Goal: Transaction & Acquisition: Register for event/course

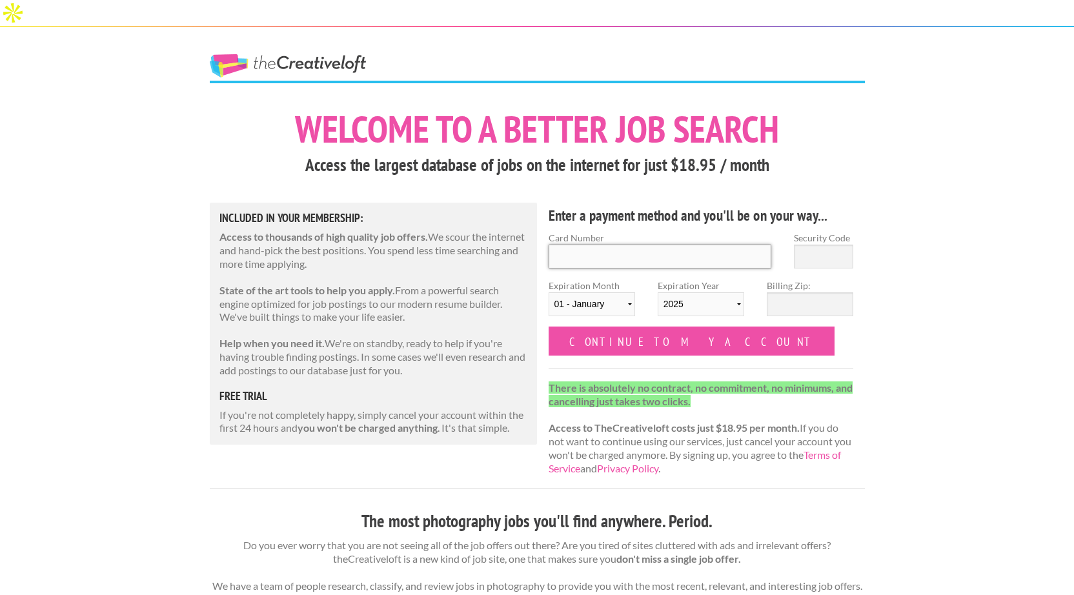
click at [580, 245] on input "Card Number" at bounding box center [660, 257] width 223 height 24
type input "[CREDIT_CARD_NUMBER]"
click at [622, 292] on select "[DATE] - [DATE] - [DATE] - [DATE] - [DATE] - [DATE] - [DATE] - [DATE] - [DATE] …" at bounding box center [592, 304] width 87 height 24
select select "07"
click at [549, 292] on select "[DATE] - [DATE] - [DATE] - [DATE] - [DATE] - [DATE] - [DATE] - [DATE] - [DATE] …" at bounding box center [592, 304] width 87 height 24
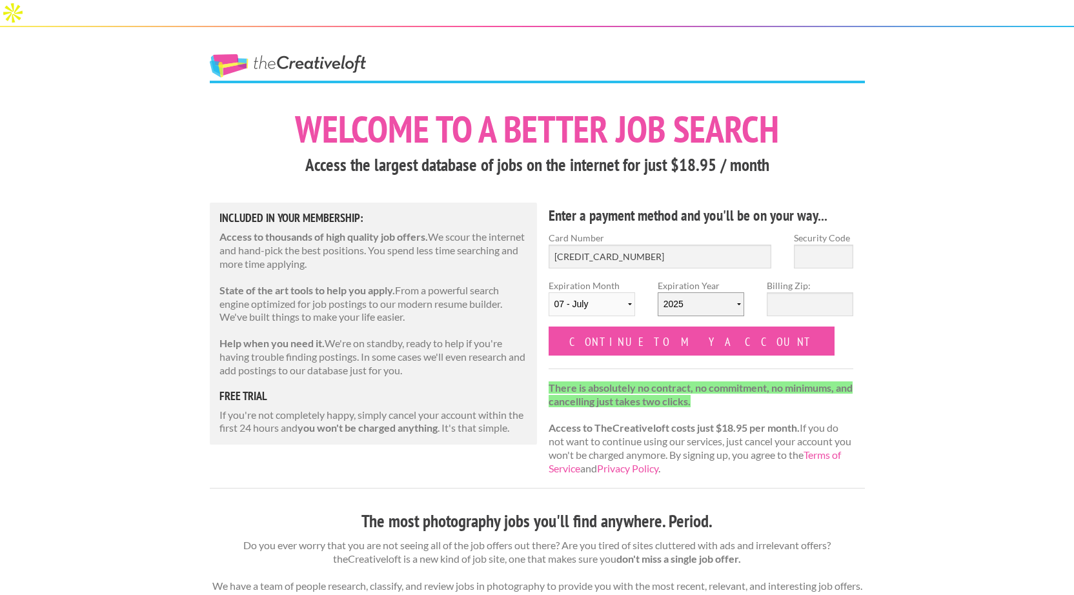
click at [693, 292] on select "2025 2026 2027 2028 2029 2030 2031 2032 2033 2034" at bounding box center [701, 304] width 87 height 24
select select "2030"
click at [658, 292] on select "2025 2026 2027 2028 2029 2030 2031 2032 2033 2034" at bounding box center [701, 304] width 87 height 24
click at [788, 292] on input "Billing Zip:" at bounding box center [810, 304] width 87 height 24
type input "4"
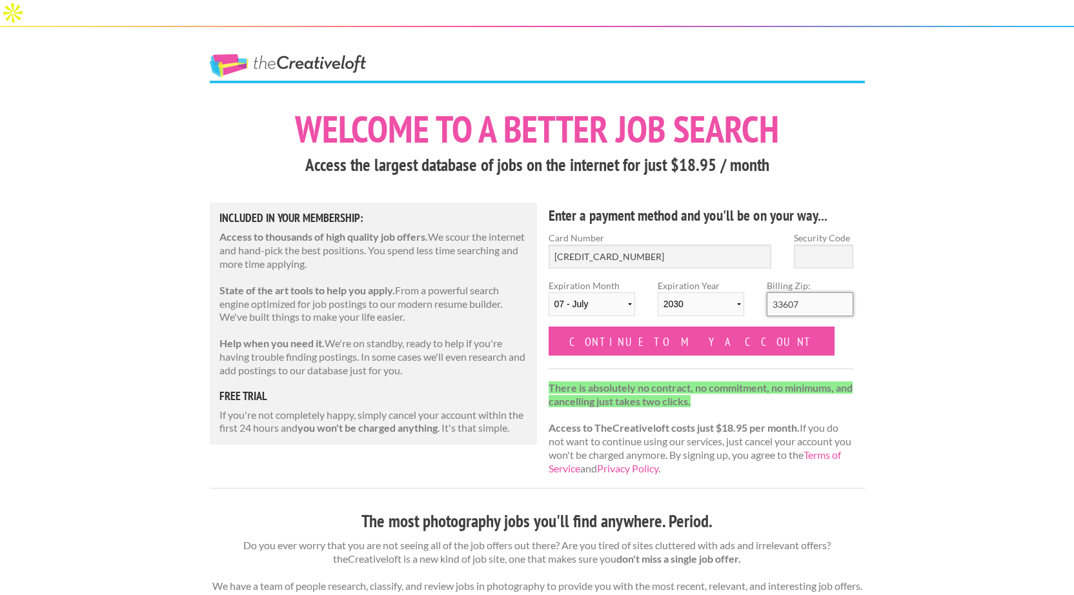
type input "33607"
click at [848, 245] on input "Security Code" at bounding box center [823, 257] width 59 height 24
type input "541"
click at [787, 318] on form "Card Number [CREDIT_CARD_NUMBER] Security Code 541 Expiration Month [DATE] - [D…" at bounding box center [701, 293] width 305 height 125
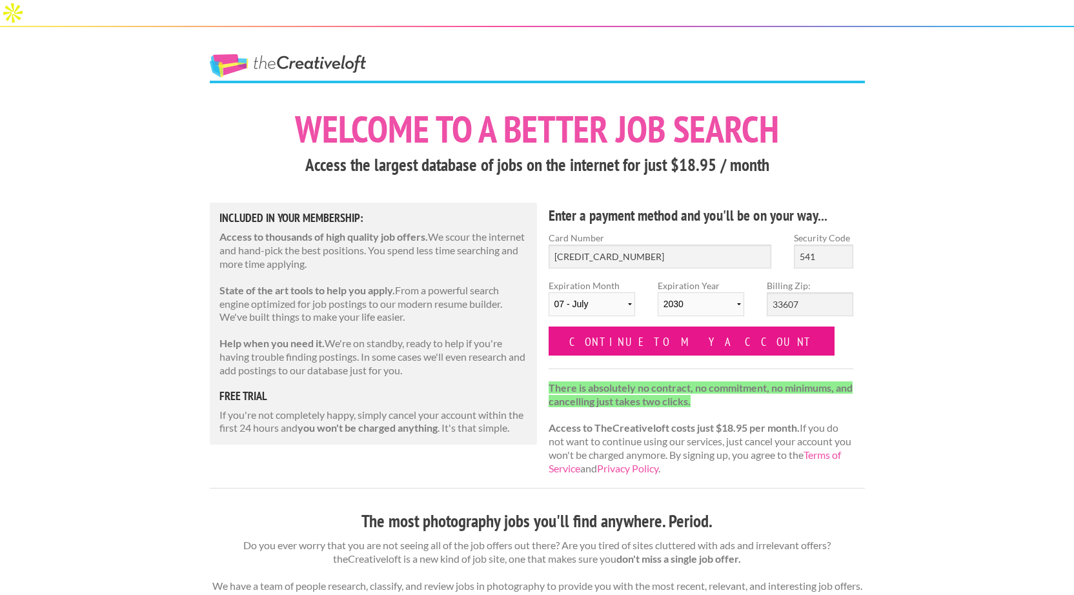
click at [655, 327] on input "Continue to my account" at bounding box center [692, 341] width 287 height 29
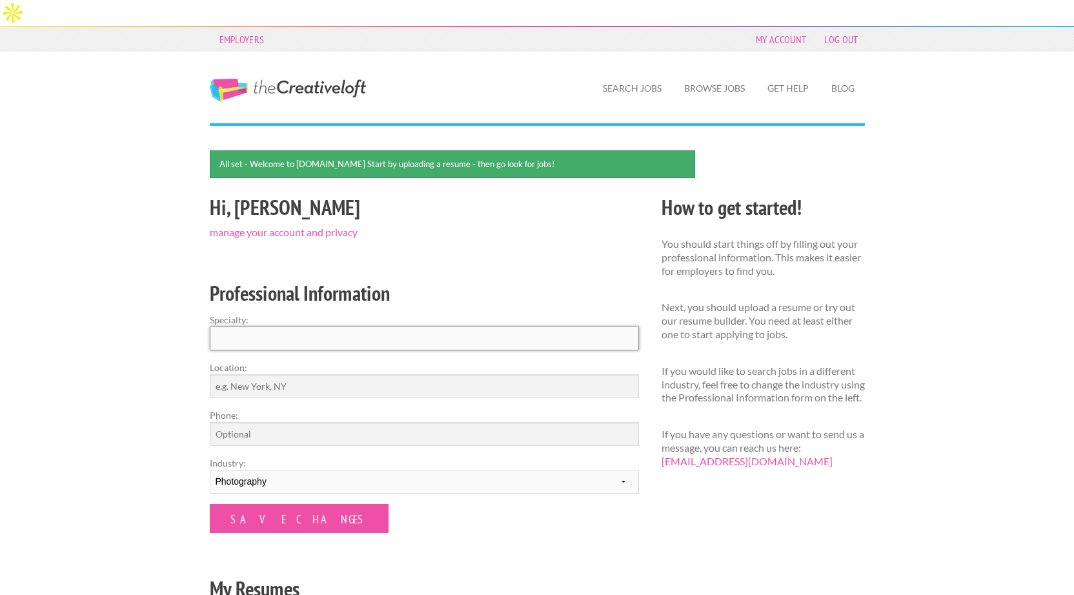
click at [299, 327] on input "Specialty:" at bounding box center [424, 339] width 429 height 24
type input "Photography"
click at [276, 374] on input "Location:" at bounding box center [424, 386] width 429 height 24
click at [274, 374] on input "[GEOGRAPHIC_DATA], [GEOGRAPHIC_DATA]" at bounding box center [424, 386] width 429 height 24
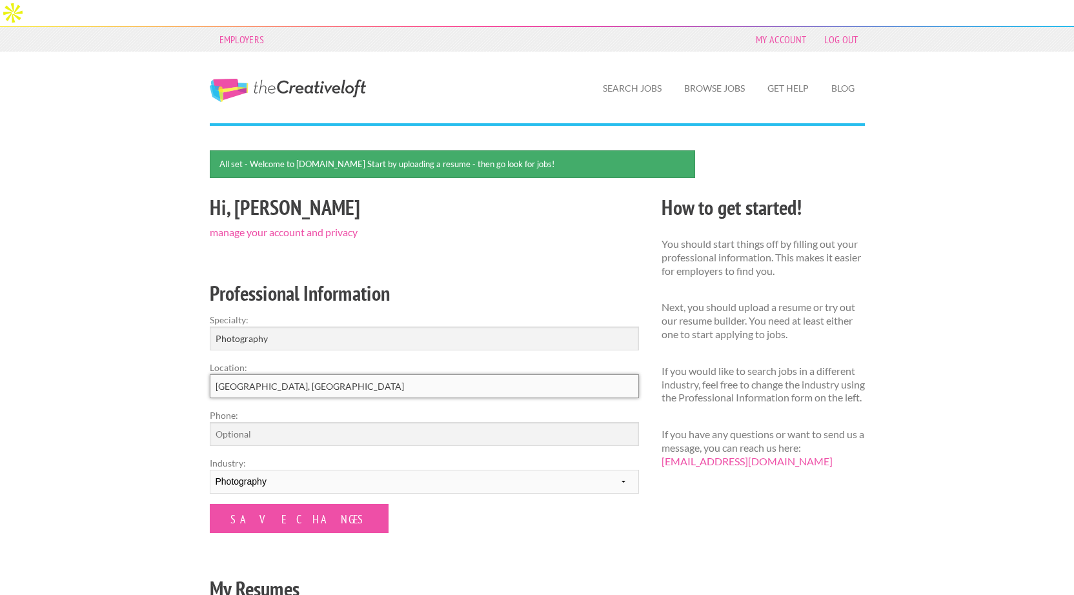
click at [274, 374] on input "Tampa, FL" at bounding box center [424, 386] width 429 height 24
type input "Florida"
click at [281, 422] on input "Phone:" at bounding box center [424, 434] width 429 height 24
type input "7273263376"
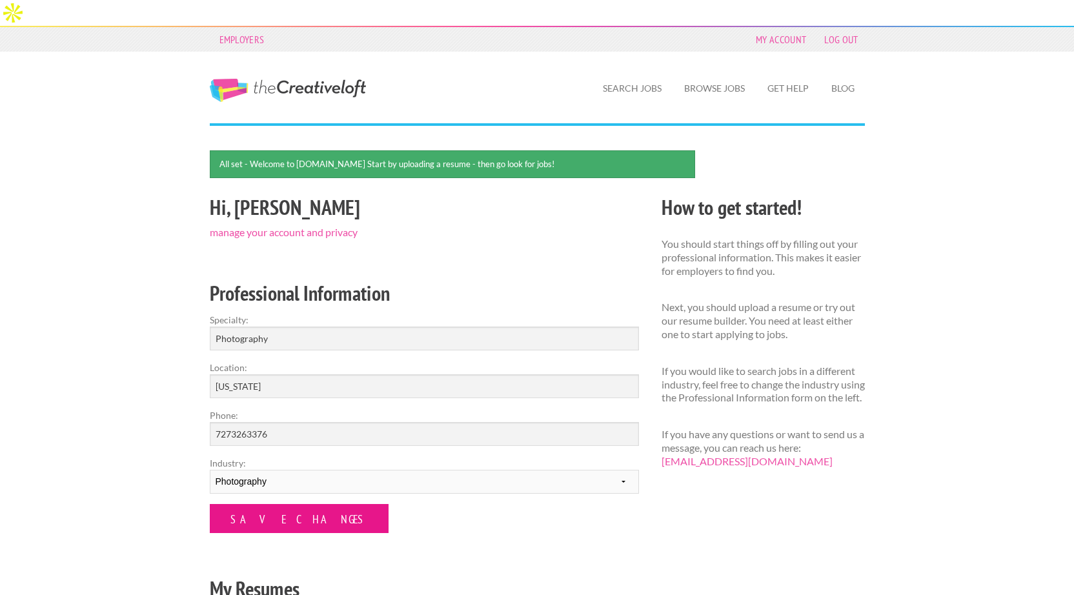
click at [280, 504] on input "Save Changes" at bounding box center [299, 518] width 179 height 29
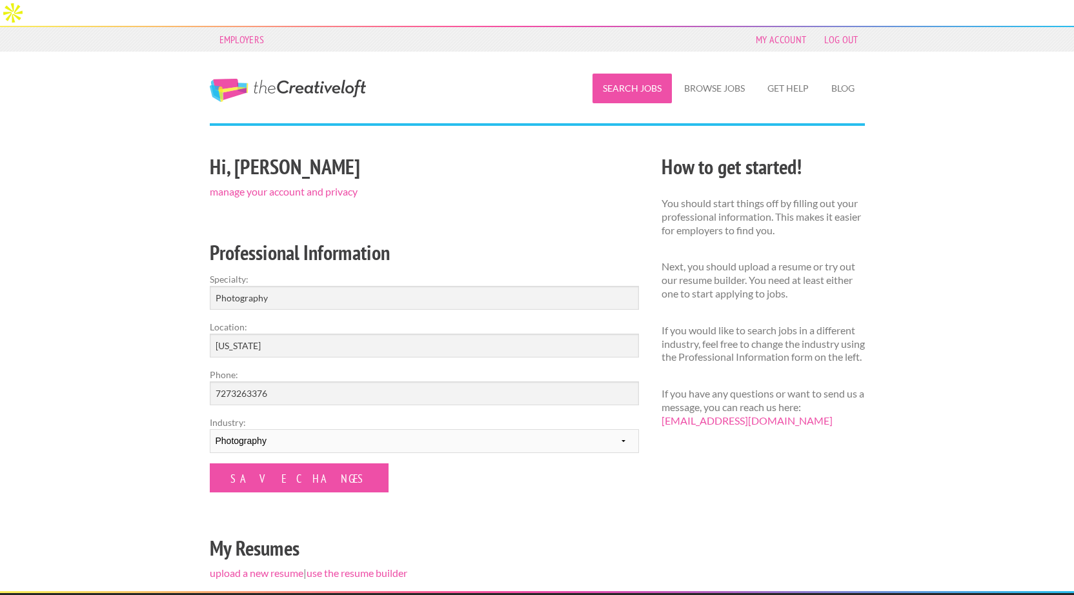
click at [638, 74] on link "Search Jobs" at bounding box center [632, 89] width 79 height 30
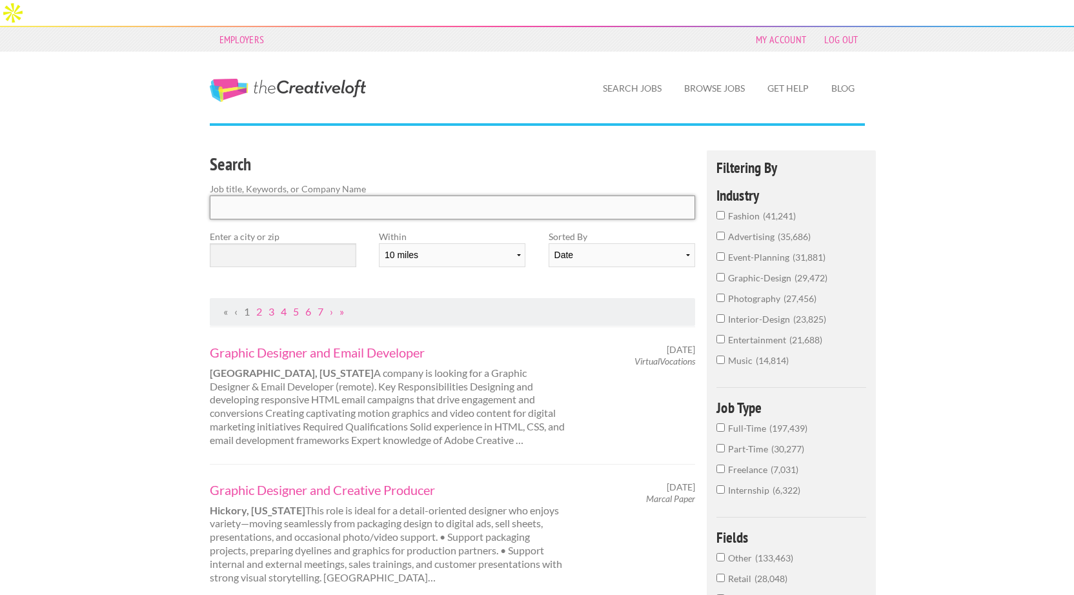
click at [313, 196] on input "Search" at bounding box center [453, 208] width 486 height 24
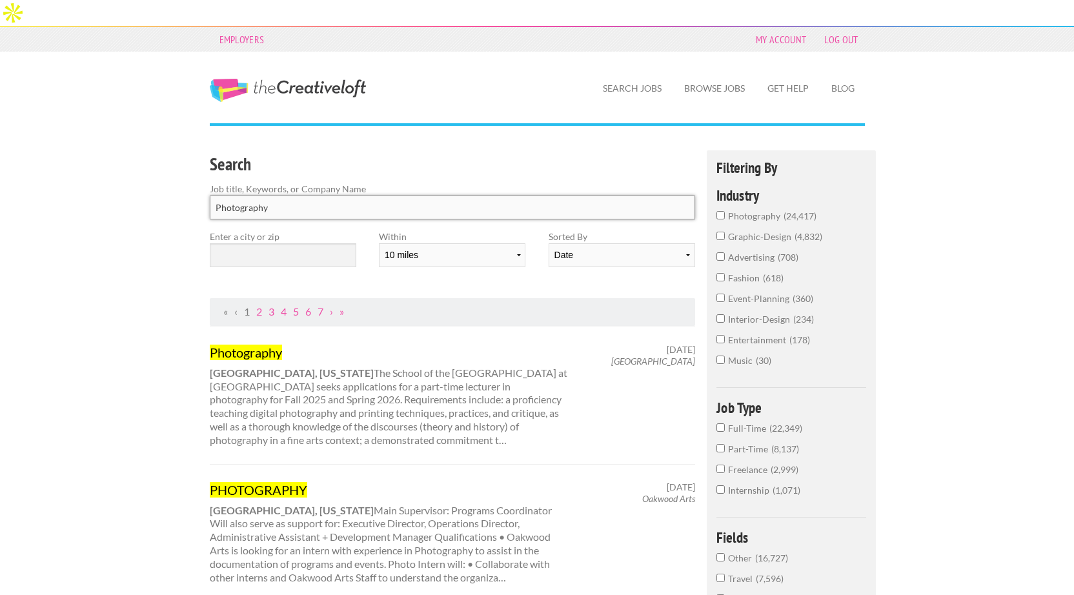
type input "Photography"
click at [285, 243] on input "text" at bounding box center [283, 255] width 147 height 24
click at [797, 210] on span "24,417" at bounding box center [800, 215] width 33 height 11
click at [725, 211] on input "photography 24,417" at bounding box center [721, 215] width 8 height 8
